Goal: Navigation & Orientation: Find specific page/section

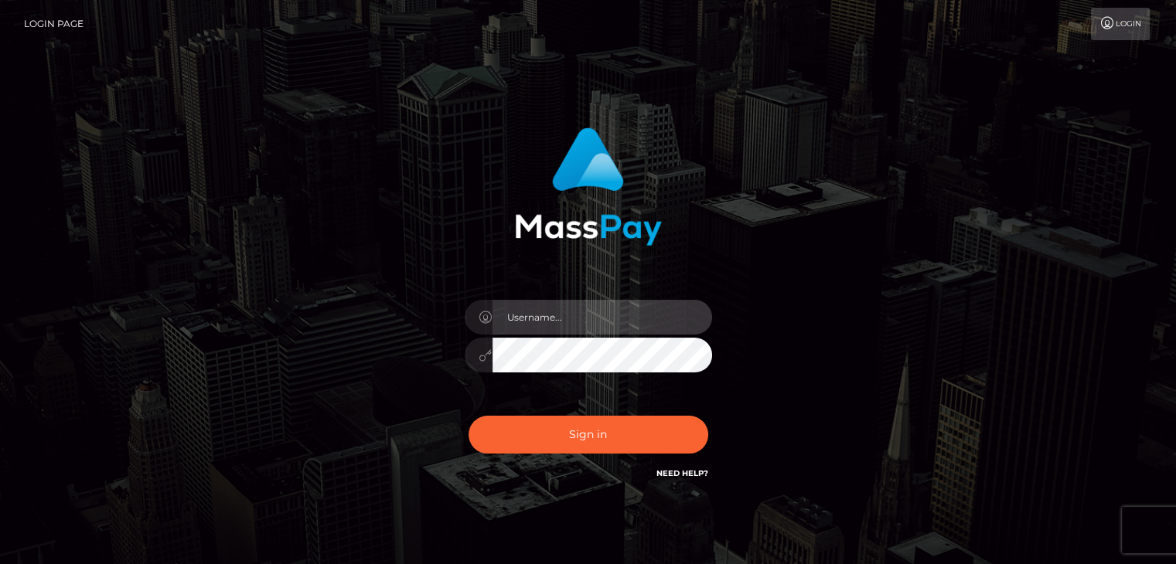
click at [527, 313] on input "text" at bounding box center [601, 317] width 219 height 35
paste input "brandy.genetic"
type input "brandy.genetic"
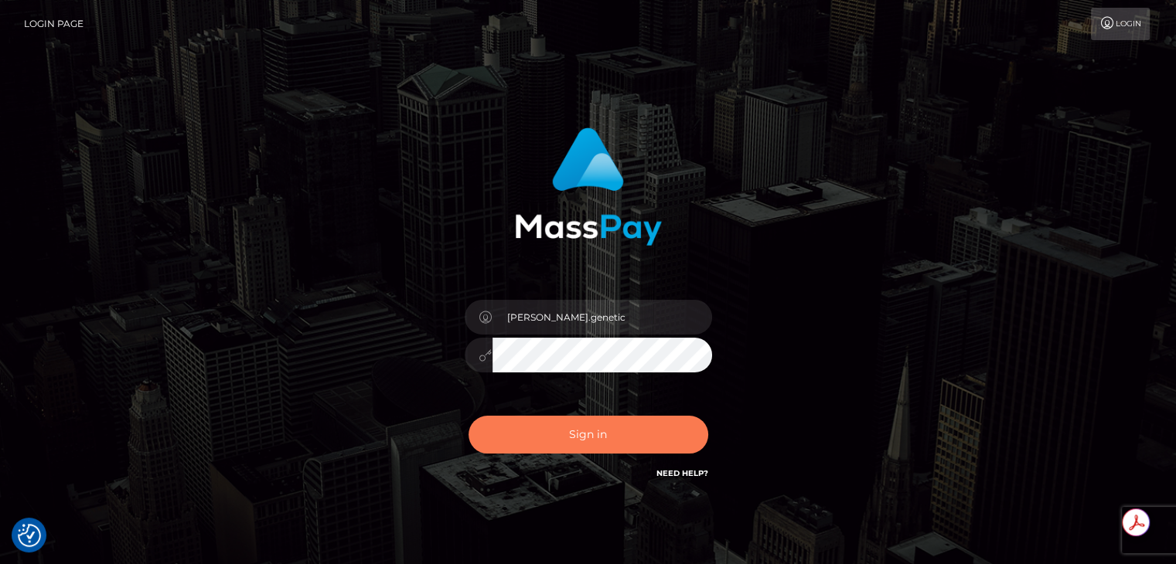
click at [590, 437] on button "Sign in" at bounding box center [588, 435] width 240 height 38
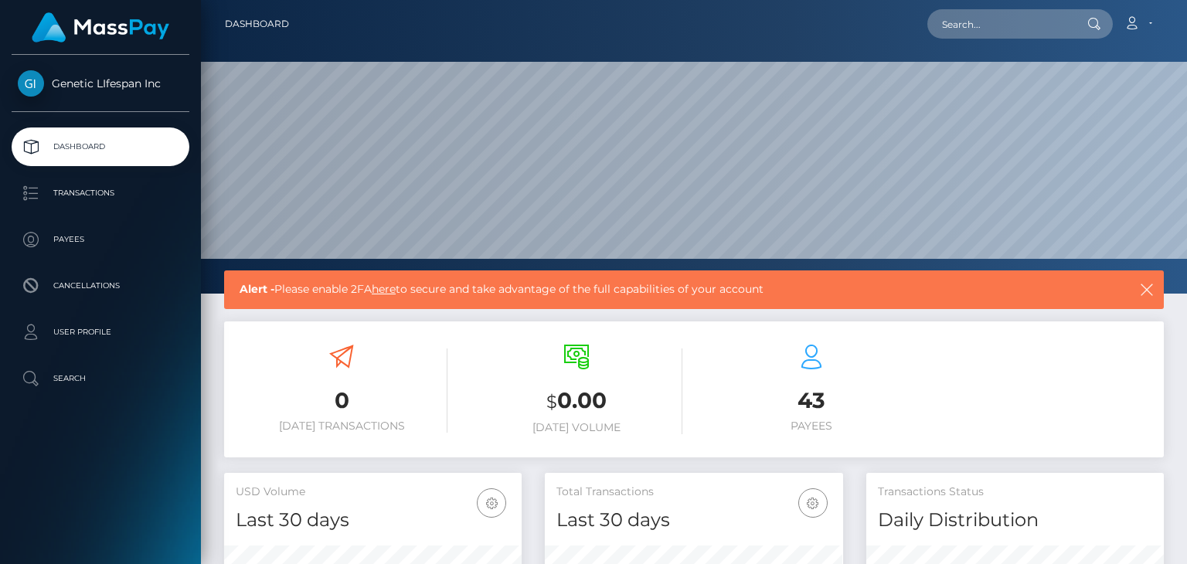
scroll to position [274, 297]
click at [53, 332] on p "User Profile" at bounding box center [100, 332] width 165 height 23
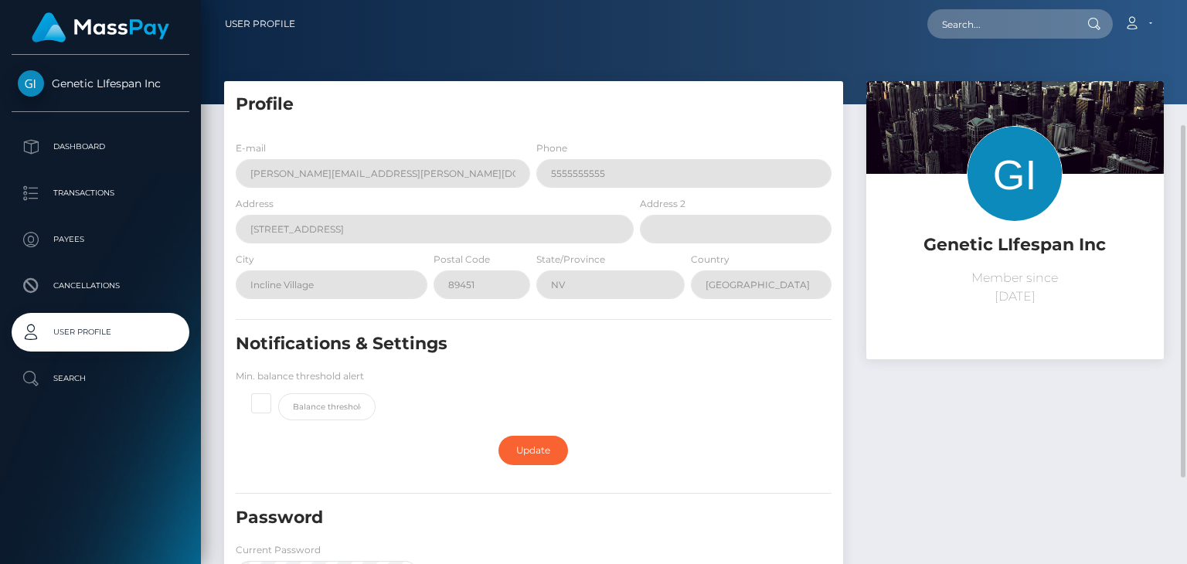
scroll to position [155, 0]
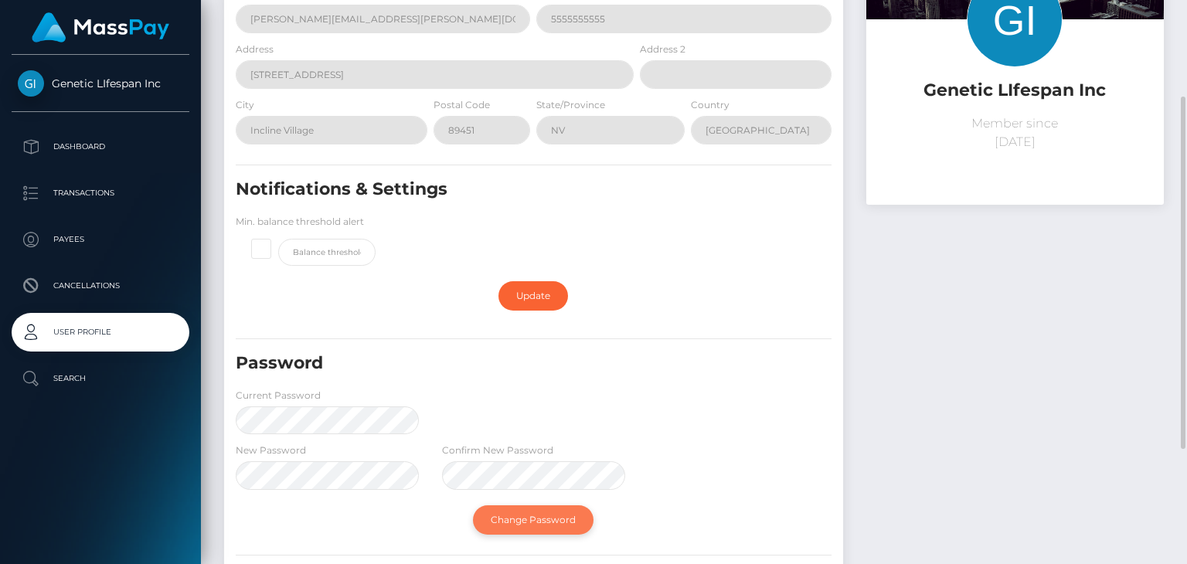
click at [509, 515] on link "Change Password" at bounding box center [533, 519] width 121 height 29
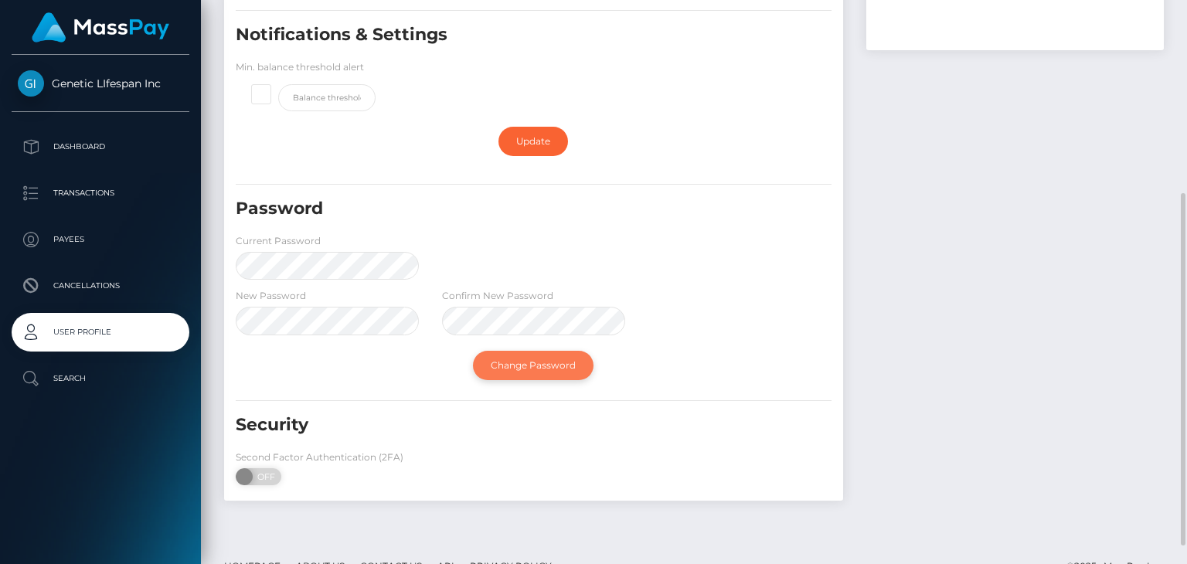
click at [536, 367] on link "Change Password" at bounding box center [533, 365] width 121 height 29
click at [694, 402] on form "E-mail brandy.haldeman@geneticlifespan.com Phone 5555555555 Address 930 Tahoe B…" at bounding box center [534, 162] width 596 height 662
click at [519, 360] on link "Change Password" at bounding box center [533, 365] width 121 height 29
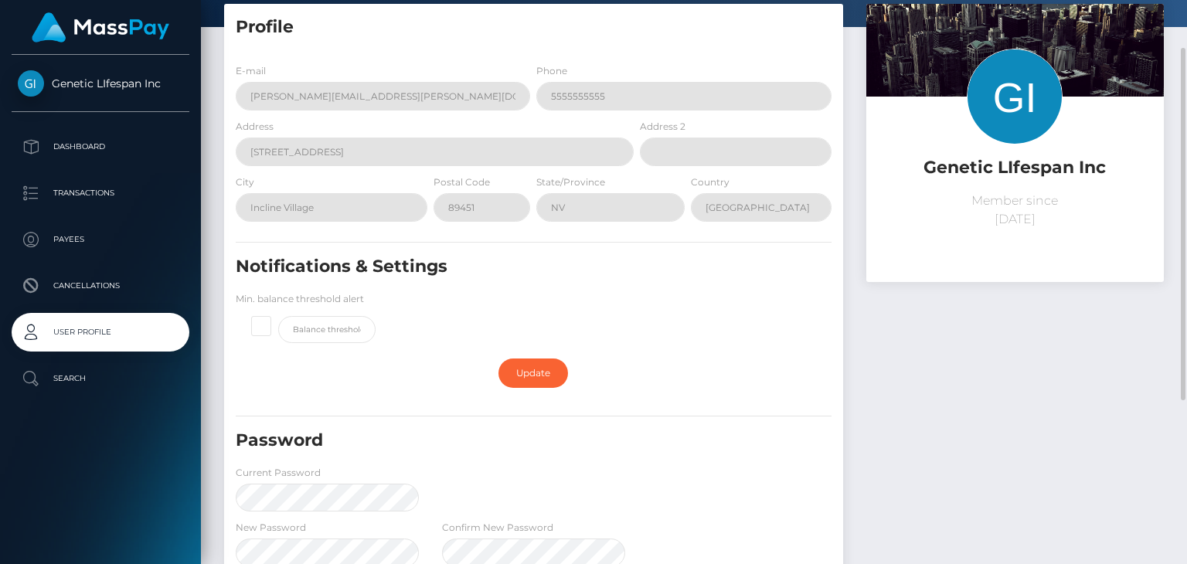
scroll to position [0, 0]
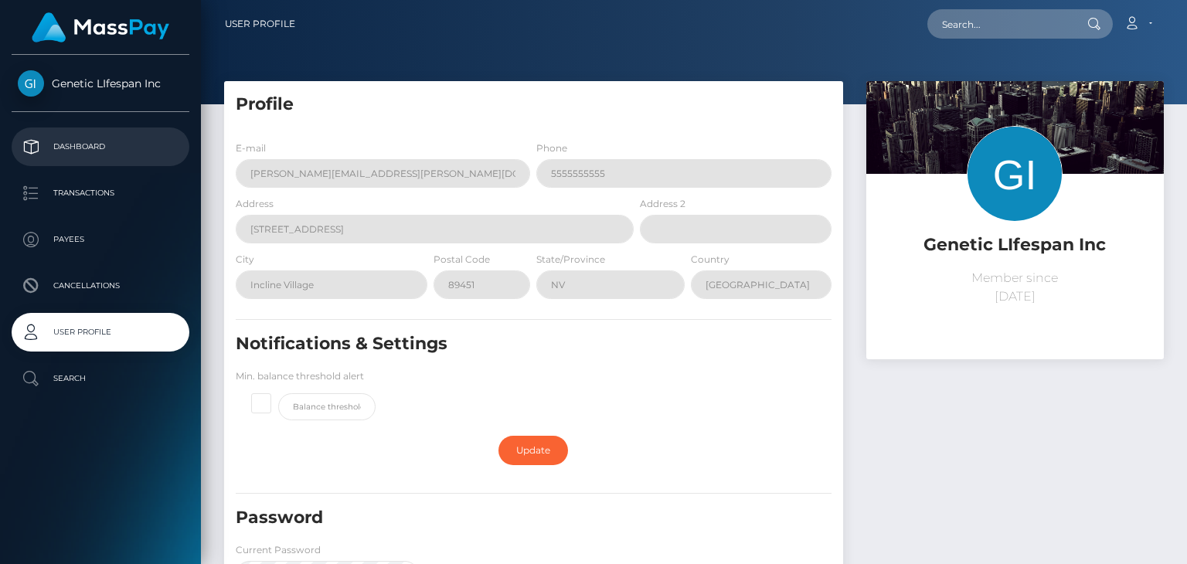
click at [77, 145] on p "Dashboard" at bounding box center [100, 146] width 165 height 23
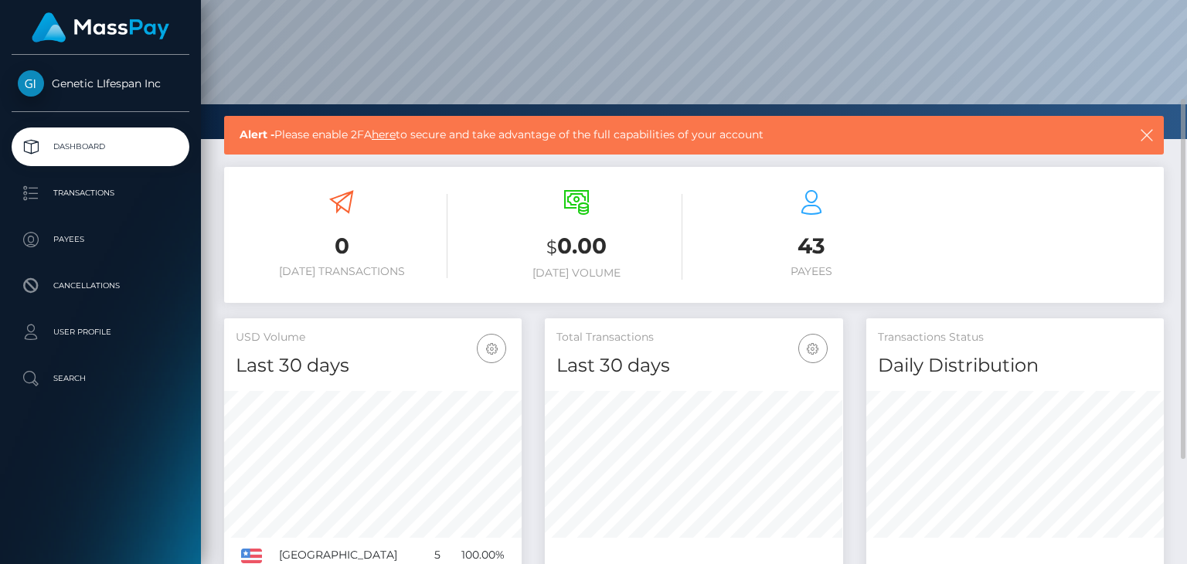
scroll to position [232, 0]
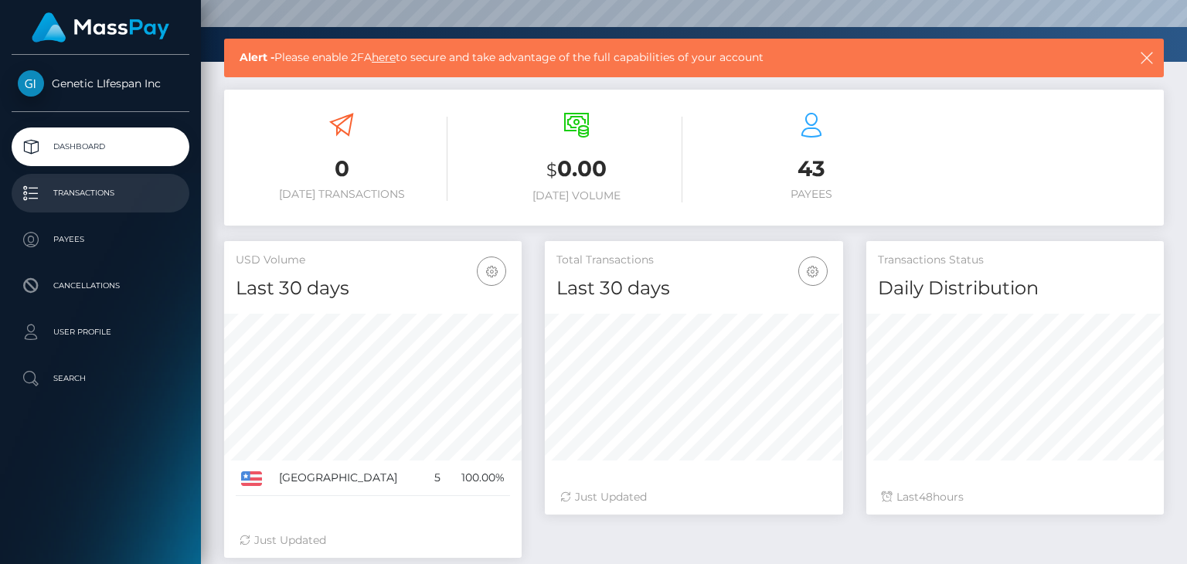
click at [59, 198] on p "Transactions" at bounding box center [100, 193] width 165 height 23
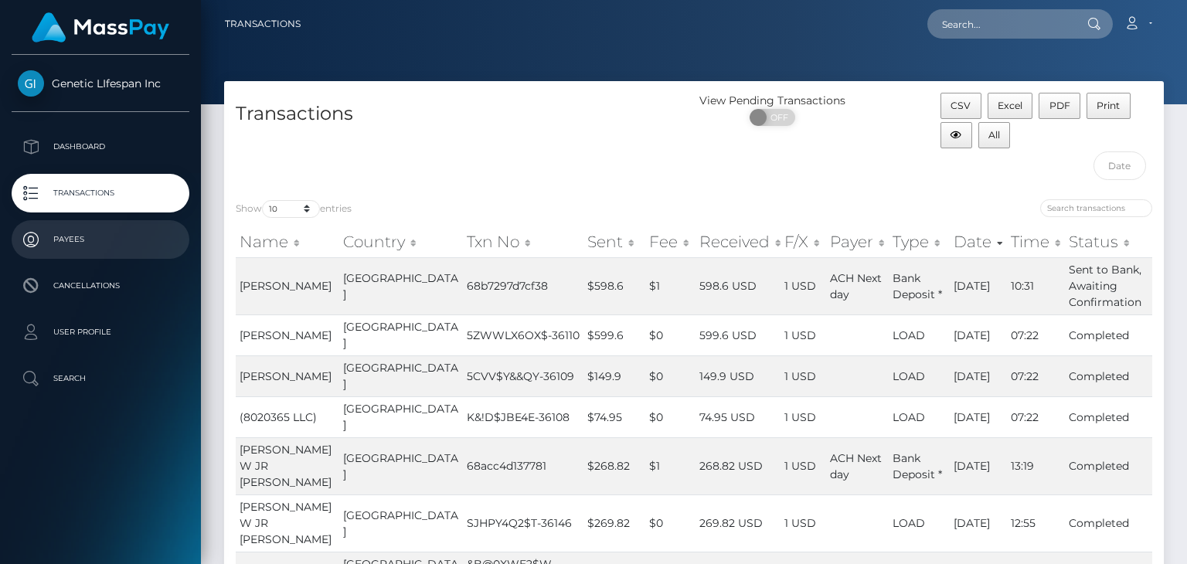
click at [75, 242] on p "Payees" at bounding box center [100, 239] width 165 height 23
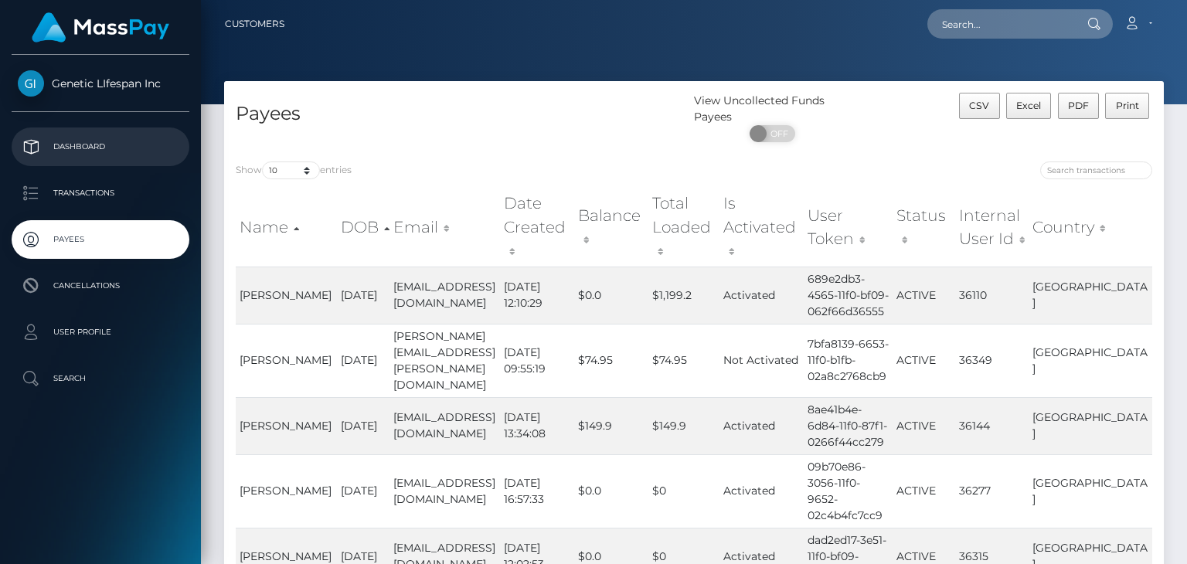
click at [73, 148] on p "Dashboard" at bounding box center [100, 146] width 165 height 23
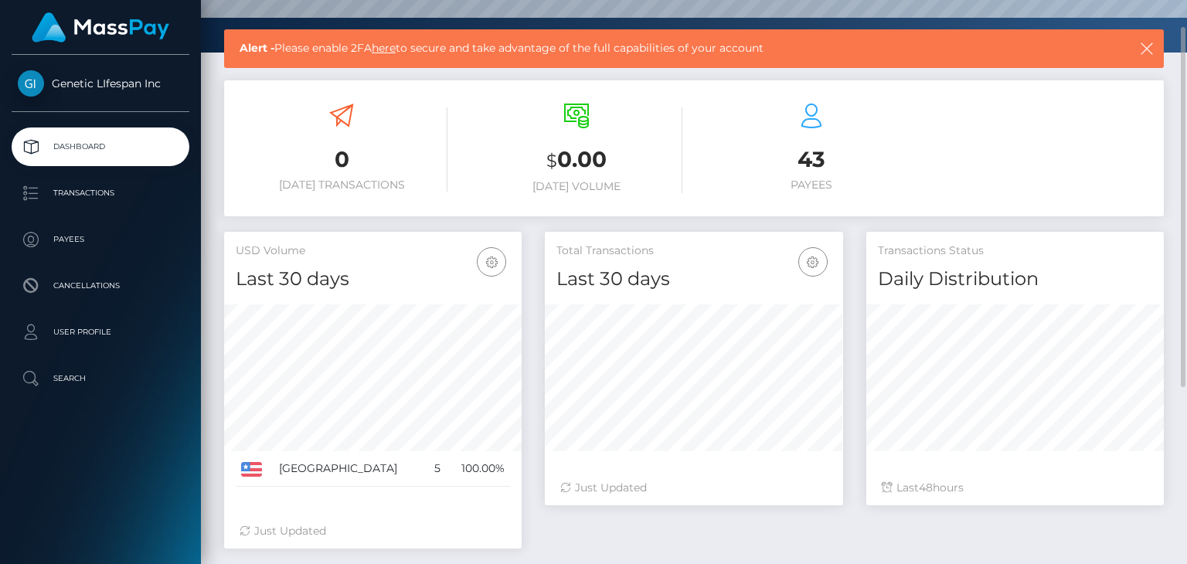
scroll to position [164, 0]
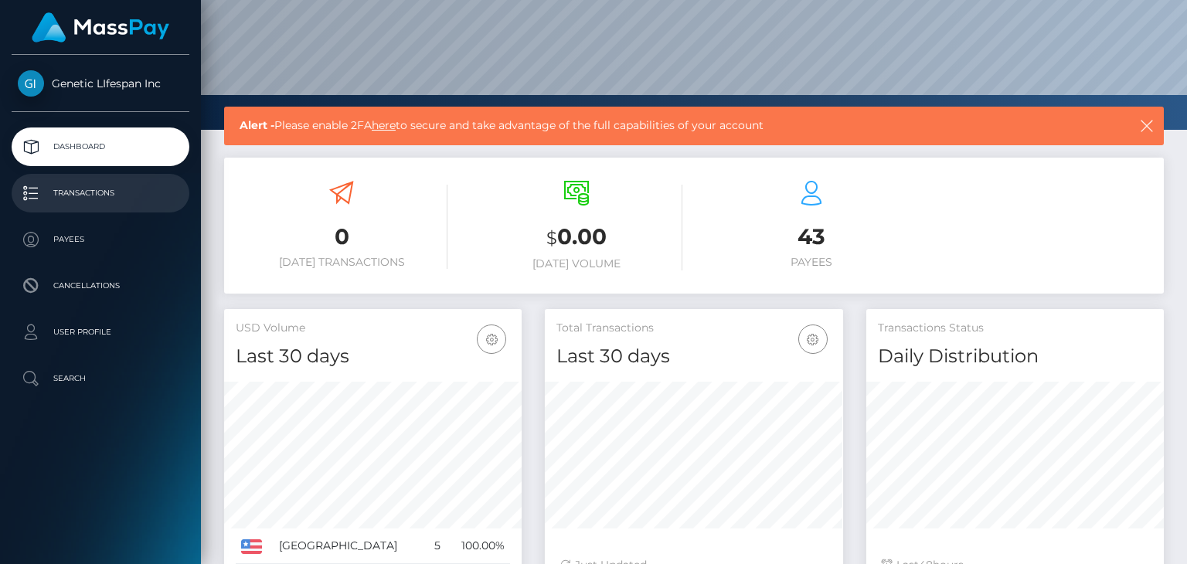
click at [29, 192] on p "Transactions" at bounding box center [100, 193] width 165 height 23
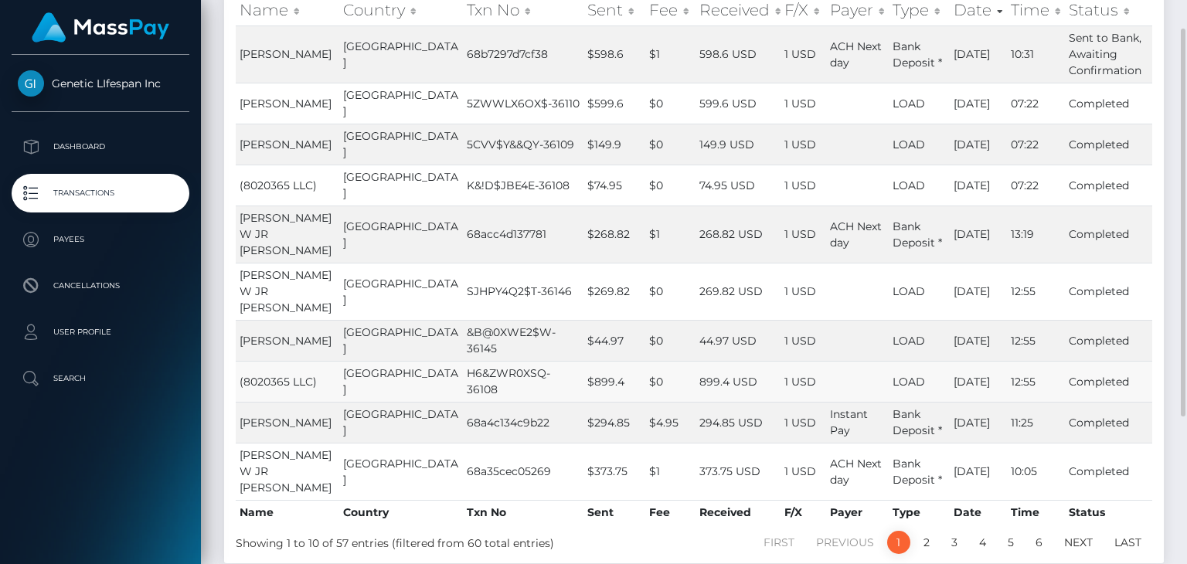
scroll to position [155, 0]
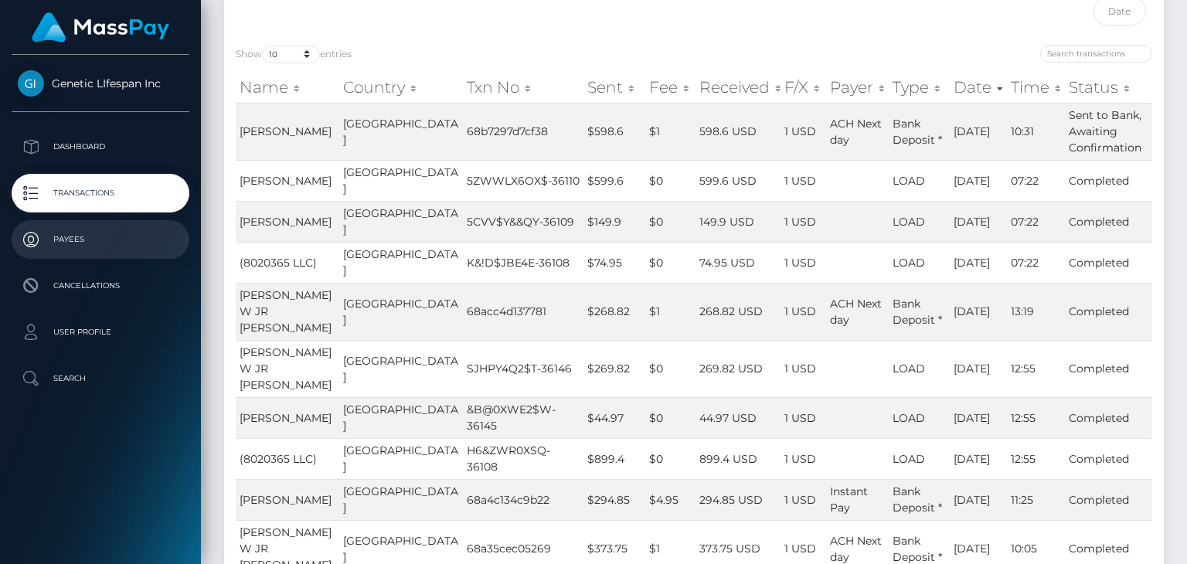
click at [54, 235] on p "Payees" at bounding box center [100, 239] width 165 height 23
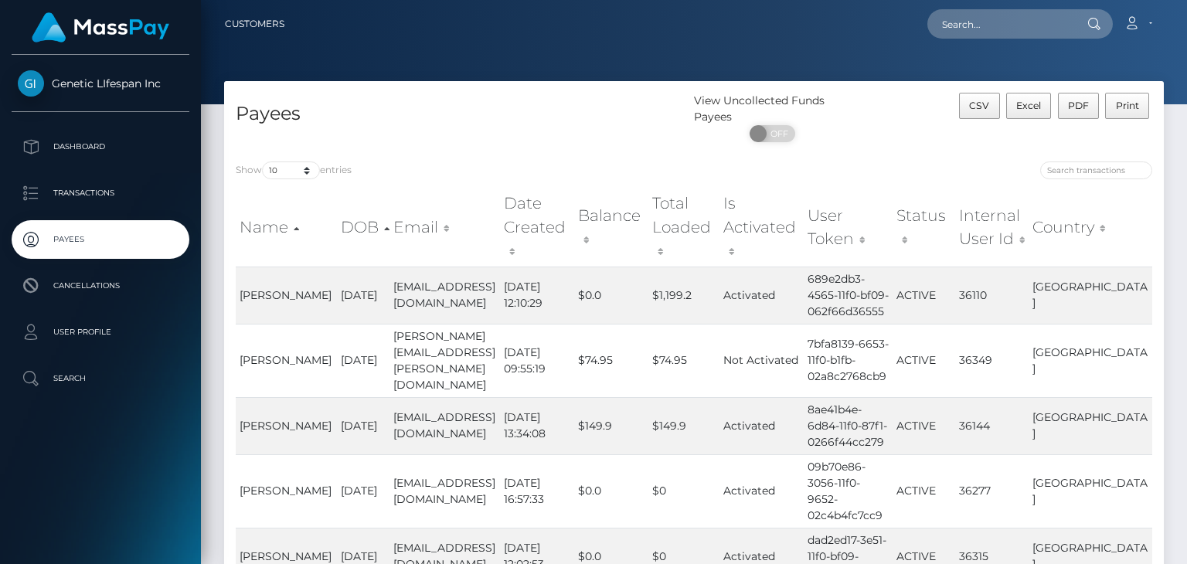
click at [1158, 85] on div "Payees View Uncollected Funds Payees ON OFF CSV Excel PDF Print" at bounding box center [694, 115] width 940 height 69
click at [1135, 20] on icon at bounding box center [1132, 23] width 16 height 12
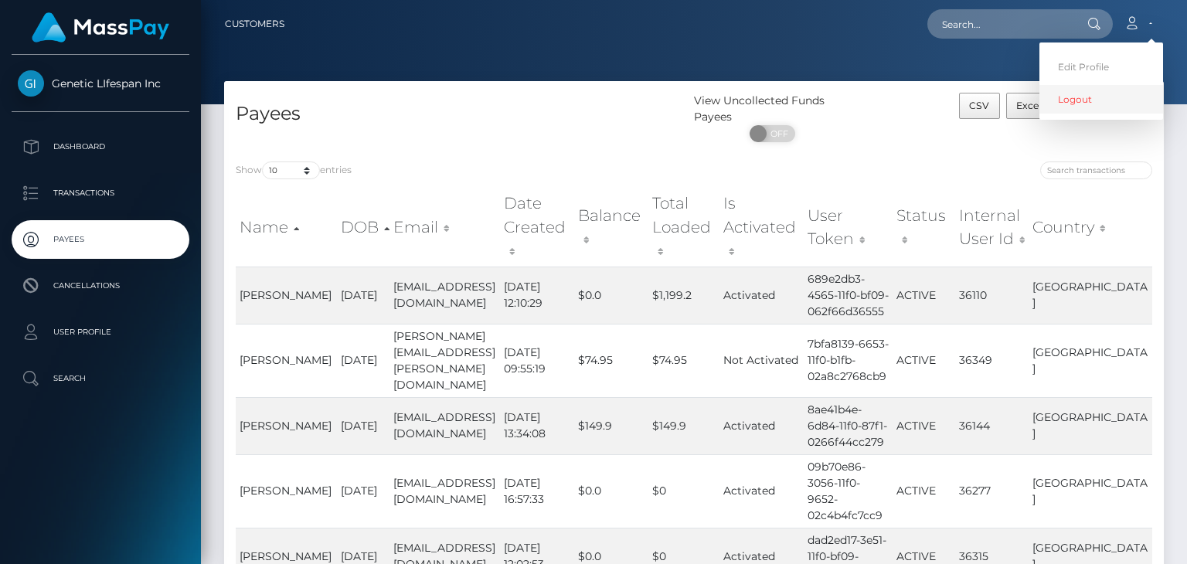
click at [1078, 106] on link "Logout" at bounding box center [1102, 99] width 124 height 29
